Goal: Information Seeking & Learning: Find specific fact

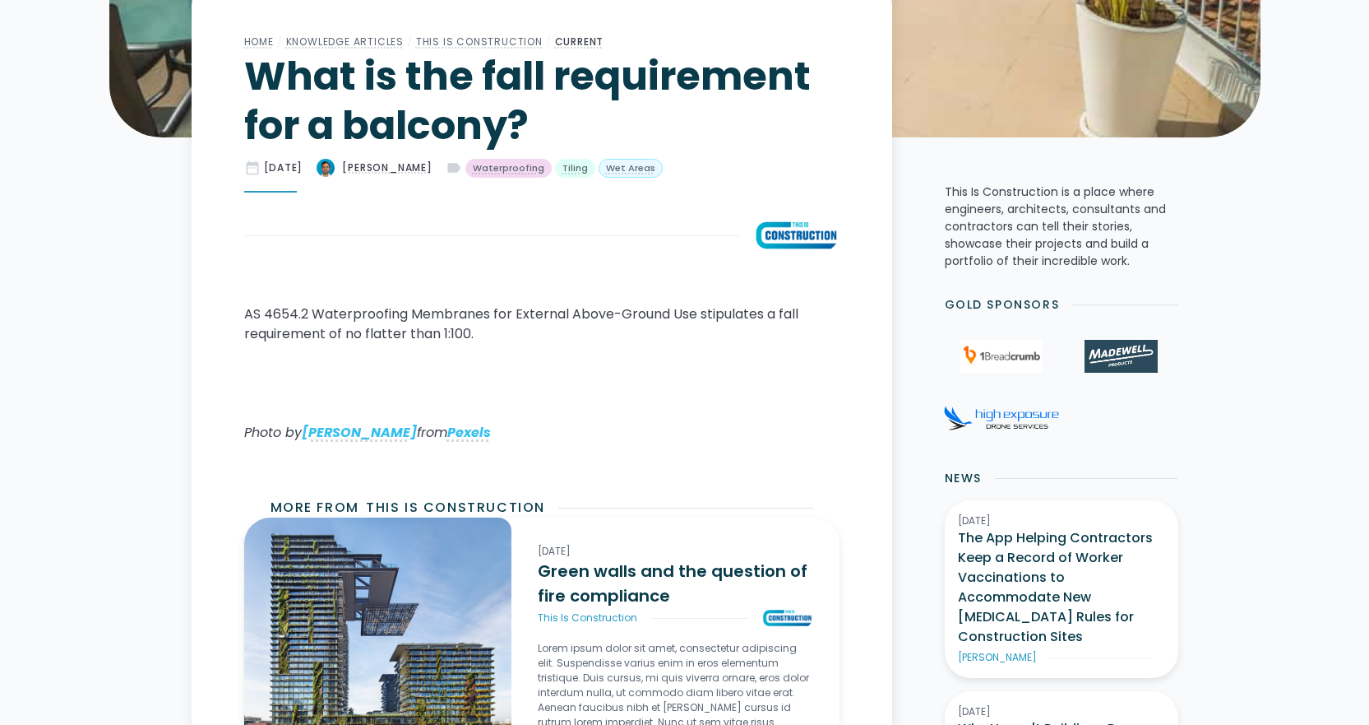
scroll to position [493, 0]
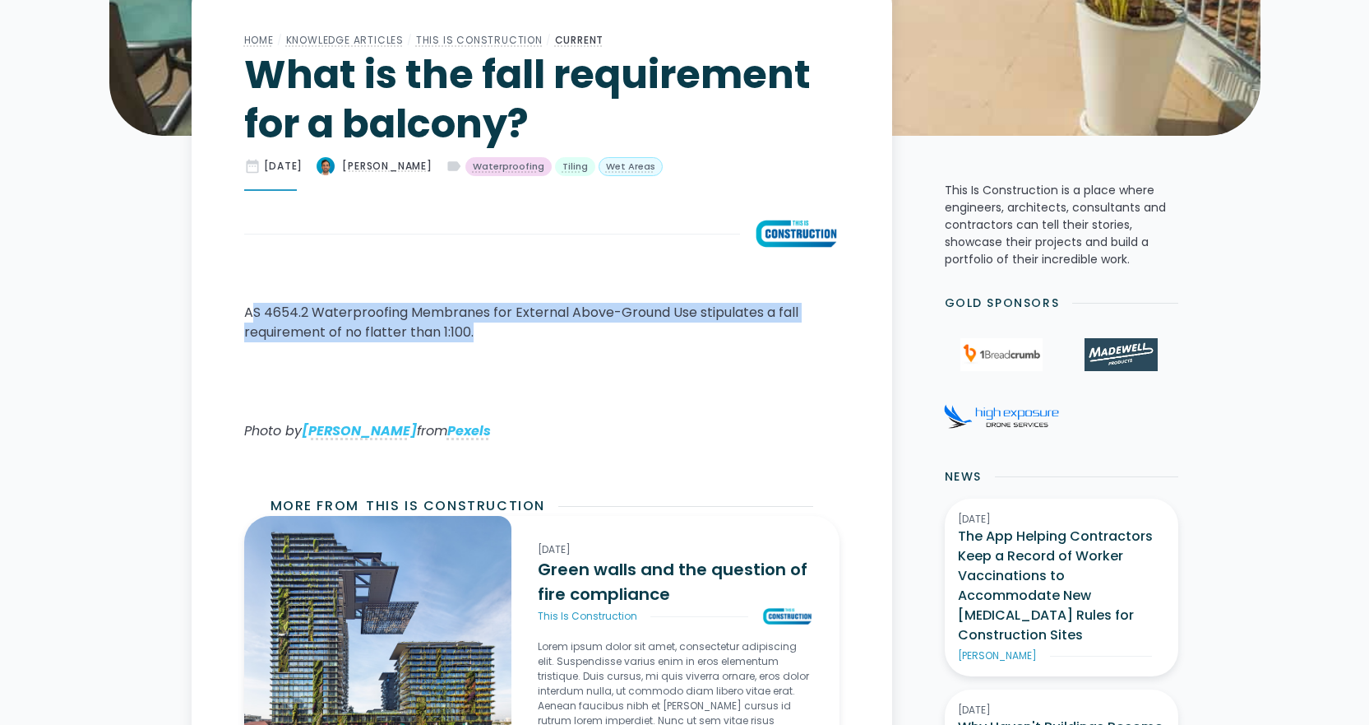
drag, startPoint x: 250, startPoint y: 314, endPoint x: 509, endPoint y: 333, distance: 259.8
click at [509, 333] on p "AS 4654.2 Waterproofing Membranes for External Above-Ground Use stipulates a fa…" at bounding box center [541, 322] width 595 height 39
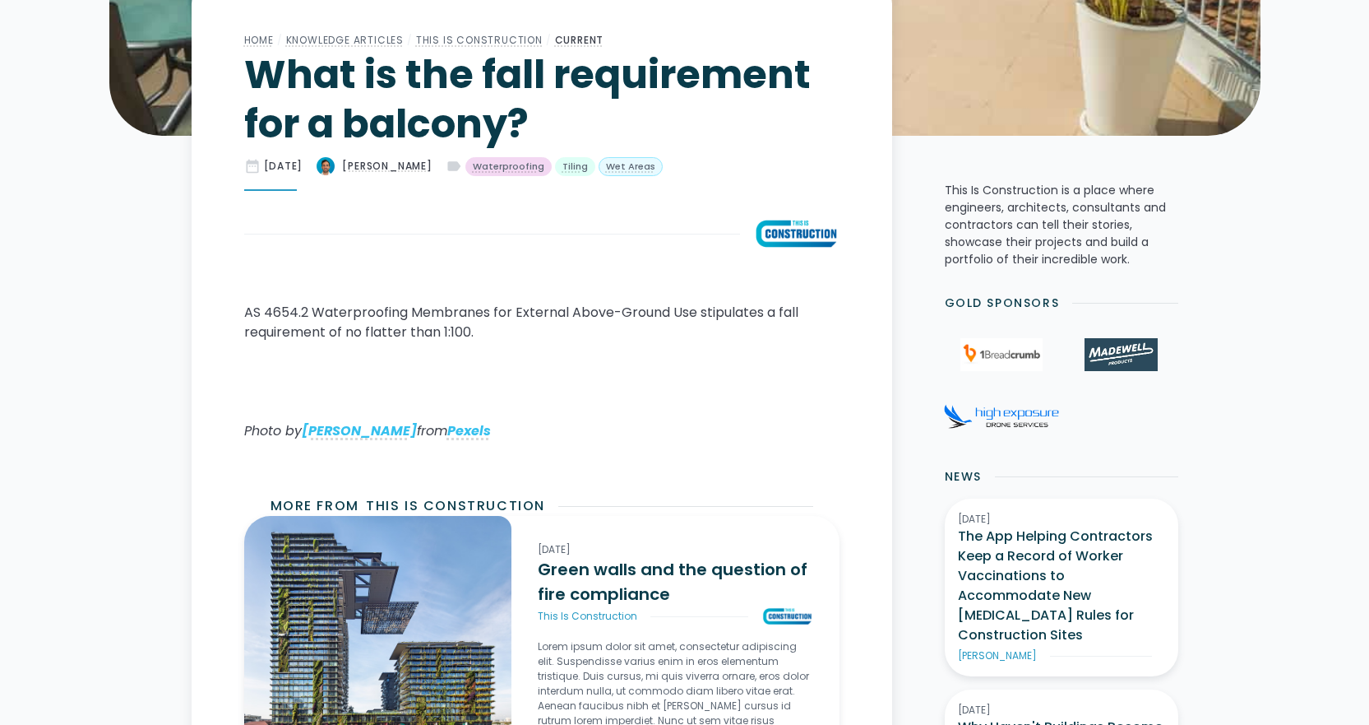
drag, startPoint x: 503, startPoint y: 335, endPoint x: 493, endPoint y: 339, distance: 9.9
click at [493, 339] on p "AS 4654.2 Waterproofing Membranes for External Above-Ground Use stipulates a fa…" at bounding box center [541, 322] width 595 height 39
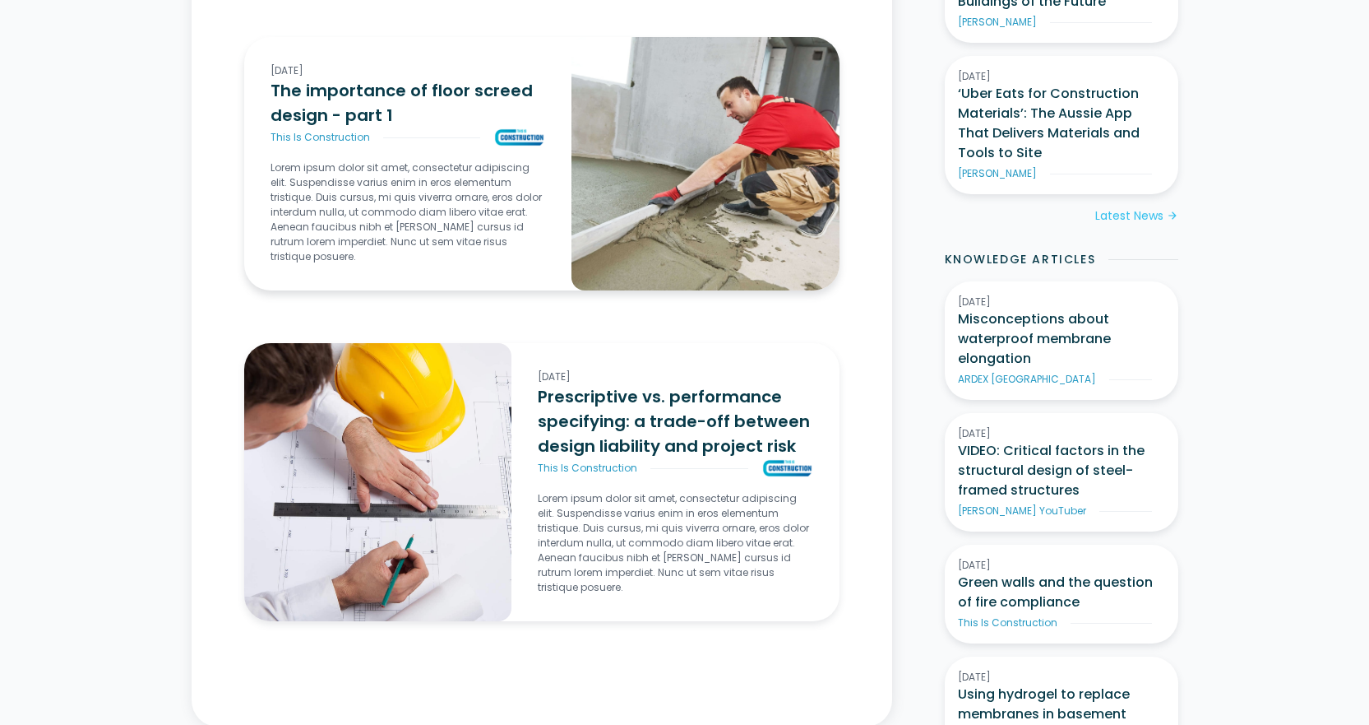
scroll to position [0, 0]
